Goal: Task Accomplishment & Management: Complete application form

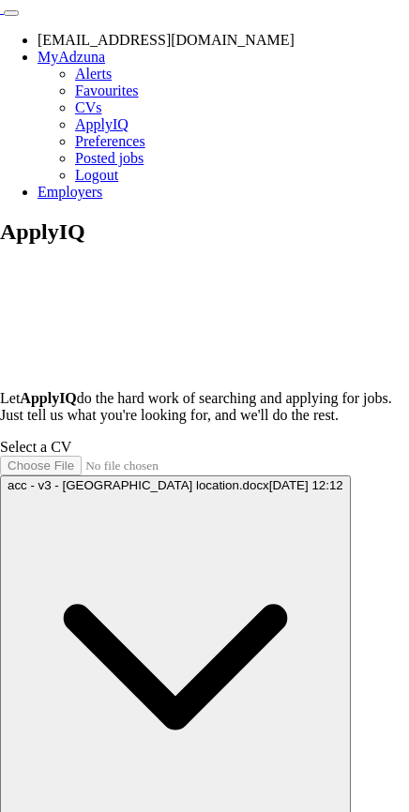
click at [19, 16] on button "Toggle main navigation menu" at bounding box center [11, 13] width 15 height 6
click at [0, 13] on img at bounding box center [0, 13] width 0 height 0
click at [19, 16] on button "Toggle main navigation menu" at bounding box center [11, 13] width 15 height 6
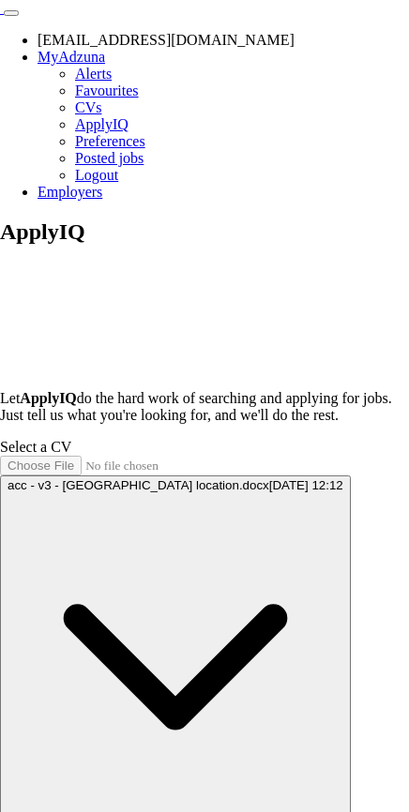
click at [19, 16] on button "Toggle main navigation menu" at bounding box center [11, 13] width 15 height 6
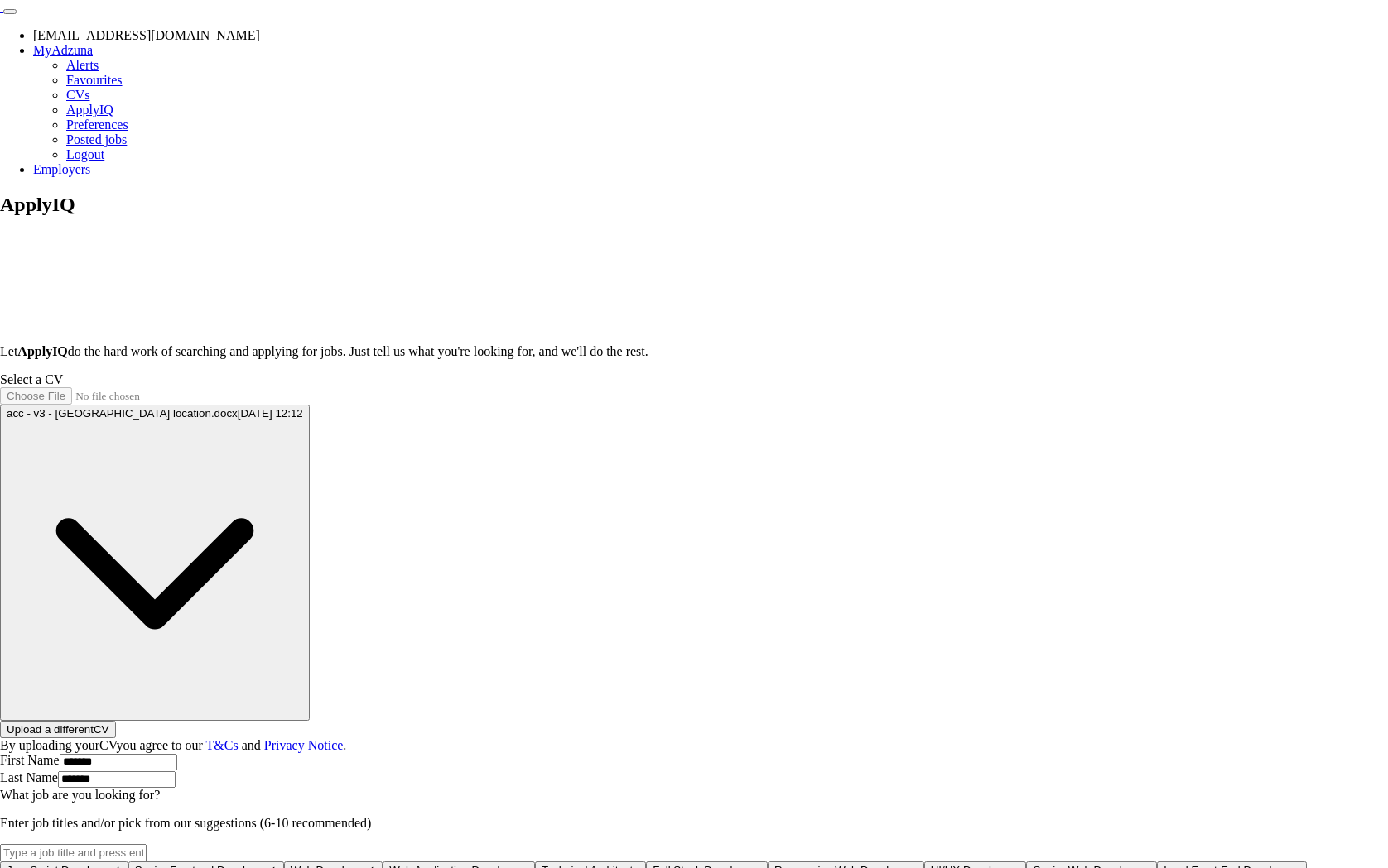
click at [0, 11] on img at bounding box center [0, 11] width 0 height 0
